Goal: Navigation & Orientation: Find specific page/section

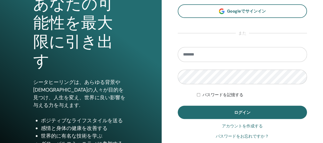
scroll to position [77, 0]
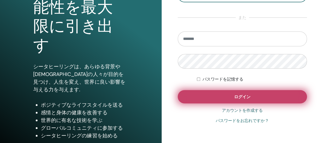
type input "**********"
click at [200, 92] on button "ログイン" at bounding box center [242, 96] width 129 height 13
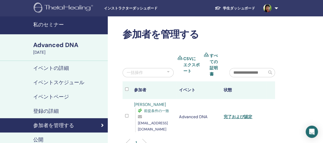
click at [236, 9] on link "学生ダッシュボード" at bounding box center [235, 8] width 48 height 9
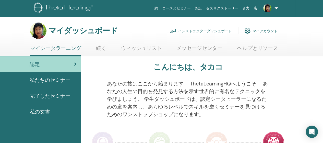
click at [40, 114] on font "私の文書" at bounding box center [40, 111] width 20 height 7
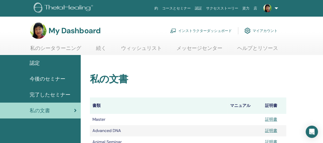
click at [245, 51] on link "ヘルプとリソース" at bounding box center [257, 50] width 41 height 10
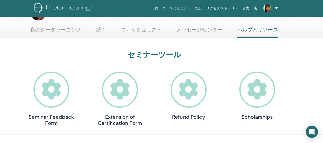
scroll to position [26, 0]
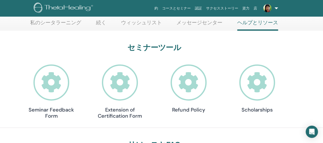
click at [250, 79] on icon at bounding box center [257, 82] width 36 height 36
